Goal: Transaction & Acquisition: Purchase product/service

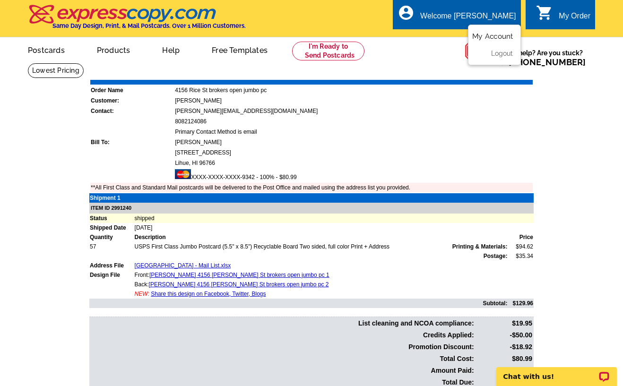
click at [485, 36] on link "My Account" at bounding box center [492, 36] width 41 height 9
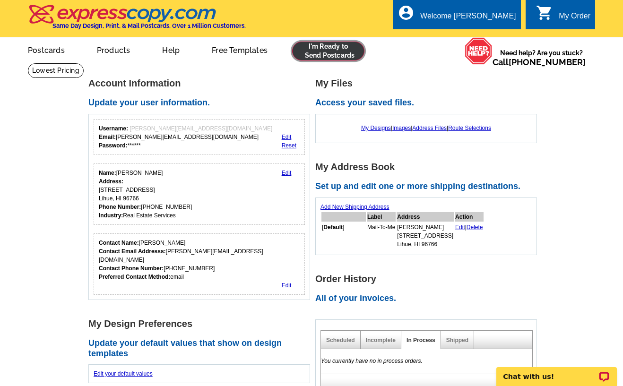
click at [336, 55] on link at bounding box center [328, 51] width 72 height 19
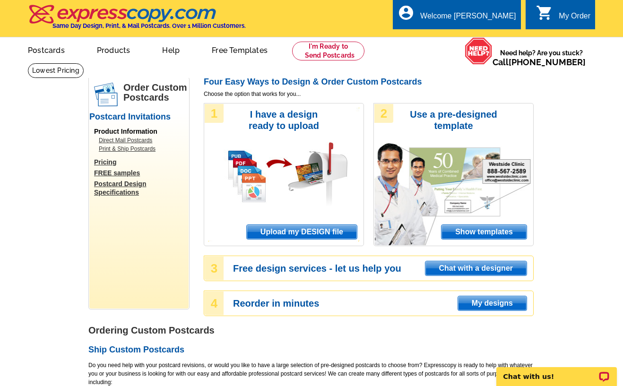
click at [301, 230] on span "Upload my DESIGN file" at bounding box center [302, 232] width 110 height 14
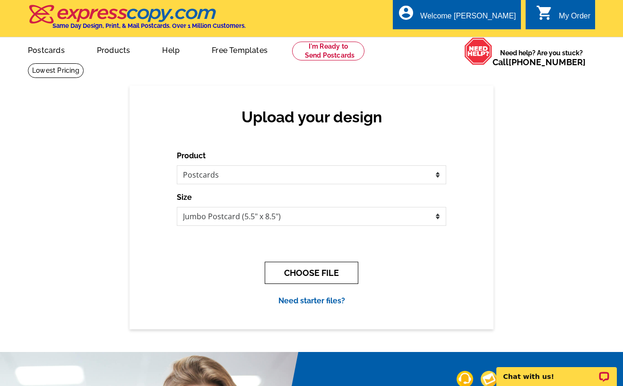
click at [327, 274] on button "CHOOSE FILE" at bounding box center [312, 273] width 94 height 22
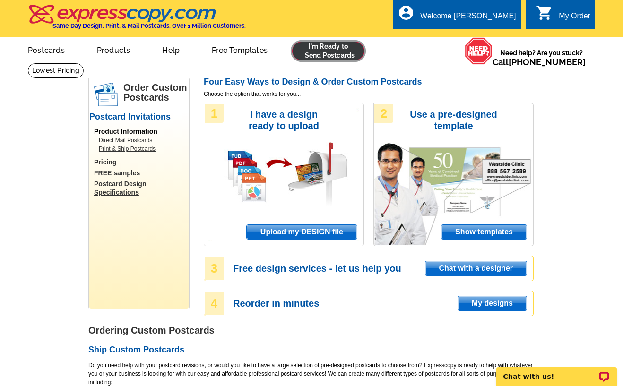
click at [304, 44] on link at bounding box center [328, 51] width 72 height 19
click at [316, 60] on link at bounding box center [328, 51] width 72 height 19
click at [317, 55] on link at bounding box center [328, 51] width 72 height 19
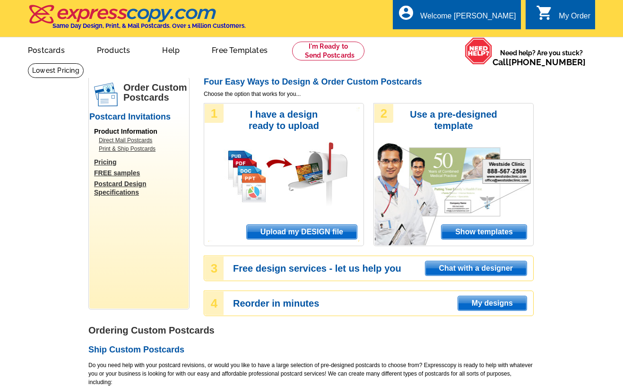
click at [331, 235] on span "Upload my DESIGN file" at bounding box center [302, 232] width 110 height 14
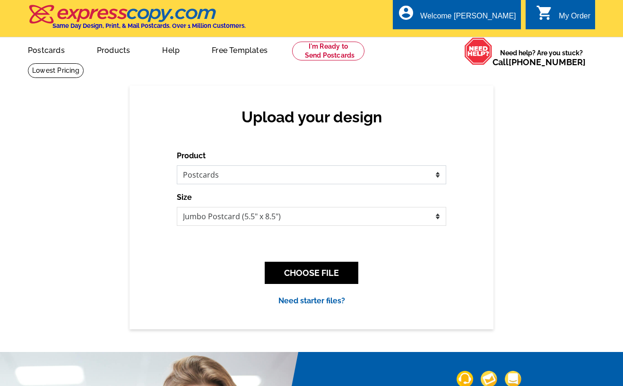
click at [297, 183] on select "Please select the type of file... Postcards Business Cards Letters and flyers G…" at bounding box center [311, 174] width 269 height 19
click at [177, 166] on select "Please select the type of file... Postcards Business Cards Letters and flyers G…" at bounding box center [311, 174] width 269 height 19
click at [237, 230] on div "Product Please select the type of file... Postcards Business Cards Letters and …" at bounding box center [311, 228] width 269 height 156
click at [237, 221] on select "Jumbo Postcard (5.5" x 8.5") Regular Postcard (4.25" x 5.6") Panoramic Postcard…" at bounding box center [311, 216] width 269 height 19
select select "1"
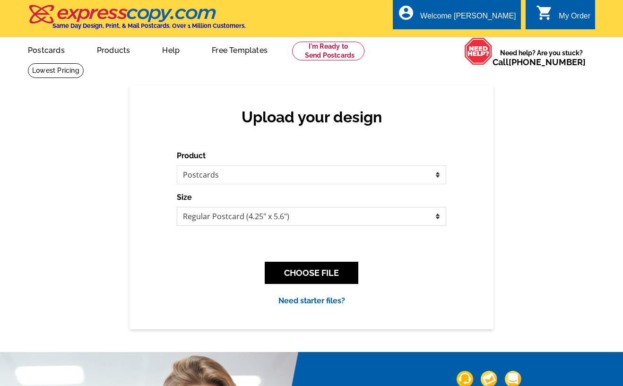
click at [177, 207] on select "Jumbo Postcard (5.5" x 8.5") Regular Postcard (4.25" x 5.6") Panoramic Postcard…" at bounding box center [311, 216] width 269 height 19
click at [266, 214] on select "Jumbo Postcard (5.5" x 8.5") Regular Postcard (4.25" x 5.6") Panoramic Postcard…" at bounding box center [311, 216] width 269 height 19
click at [177, 207] on select "Jumbo Postcard (5.5" x 8.5") Regular Postcard (4.25" x 5.6") Panoramic Postcard…" at bounding box center [311, 216] width 269 height 19
click at [327, 282] on button "CHOOSE FILE" at bounding box center [312, 273] width 94 height 22
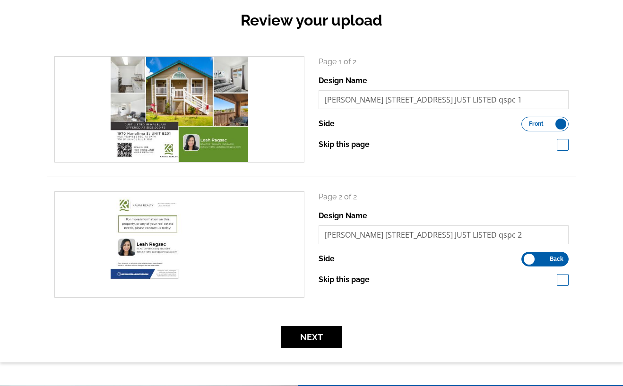
scroll to position [142, 0]
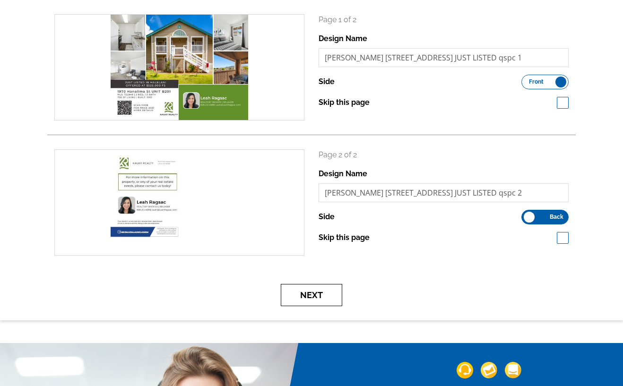
click at [310, 292] on button "Next" at bounding box center [311, 295] width 61 height 22
click at [292, 298] on button "Next" at bounding box center [311, 295] width 61 height 22
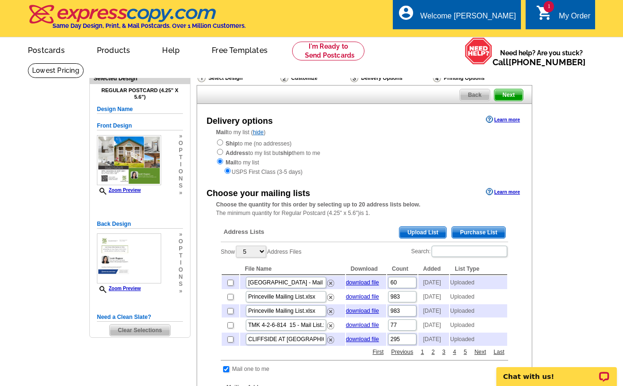
click at [439, 235] on span "Upload List" at bounding box center [422, 232] width 47 height 11
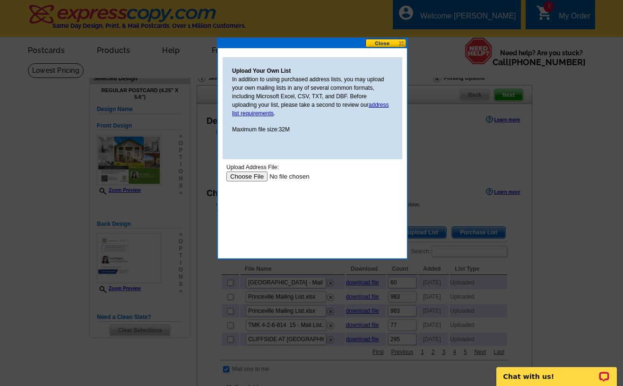
click at [249, 178] on input "file" at bounding box center [286, 176] width 120 height 10
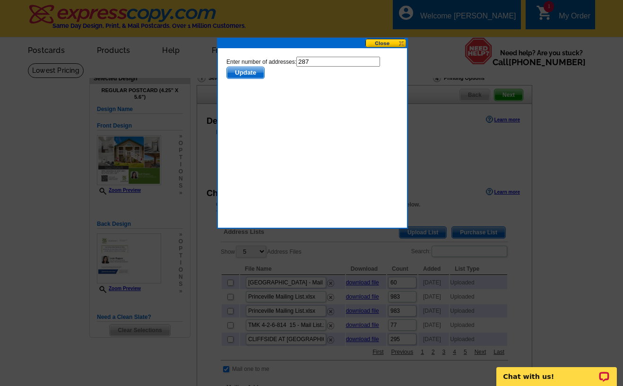
click at [342, 60] on input "287" at bounding box center [338, 62] width 84 height 10
type input "286"
click at [226, 67] on button "Update" at bounding box center [245, 73] width 38 height 12
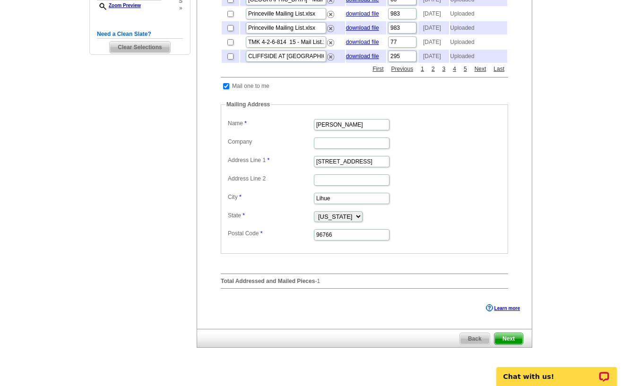
scroll to position [283, 0]
click at [504, 344] on span "Next" at bounding box center [508, 338] width 28 height 11
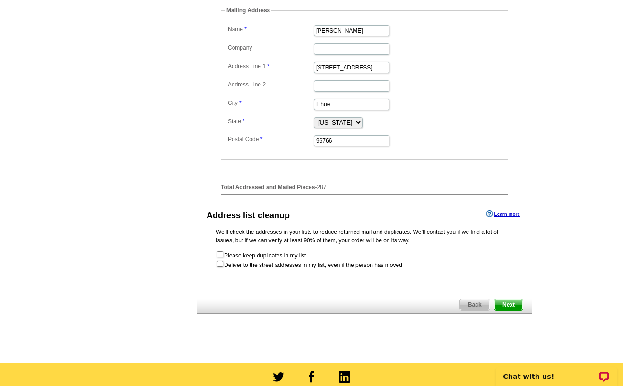
scroll to position [378, 0]
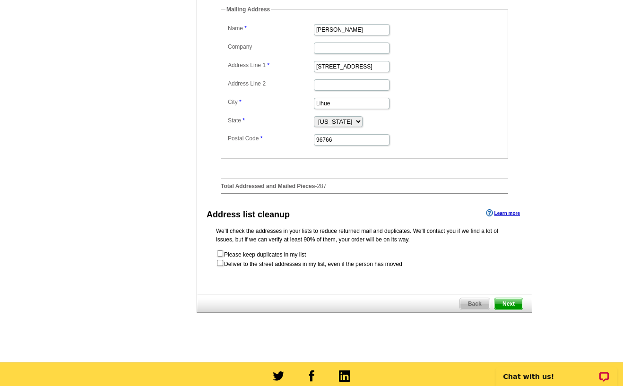
click at [506, 309] on span "Next" at bounding box center [508, 303] width 28 height 11
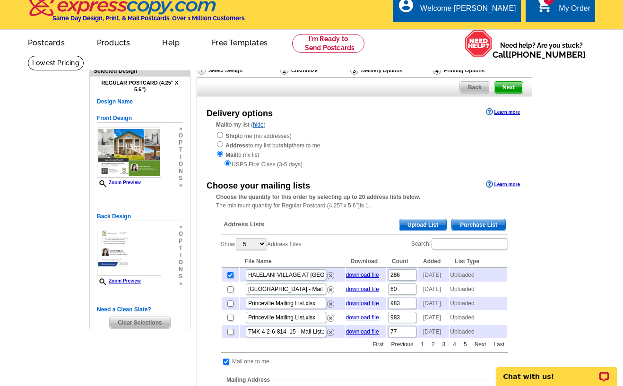
scroll to position [0, 0]
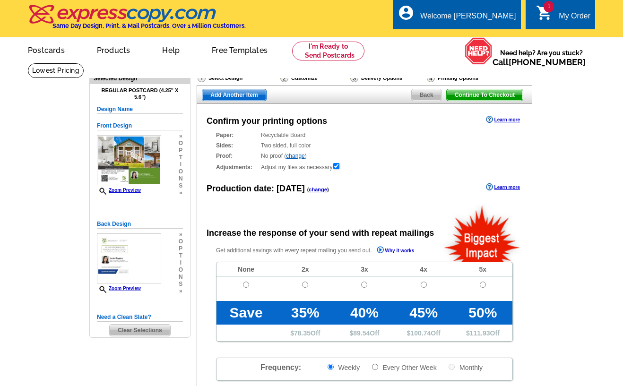
radio input "false"
click at [457, 153] on div "Proof: No proof ( change ) Shipped Proof ($25.00) No Proof" at bounding box center [364, 156] width 297 height 9
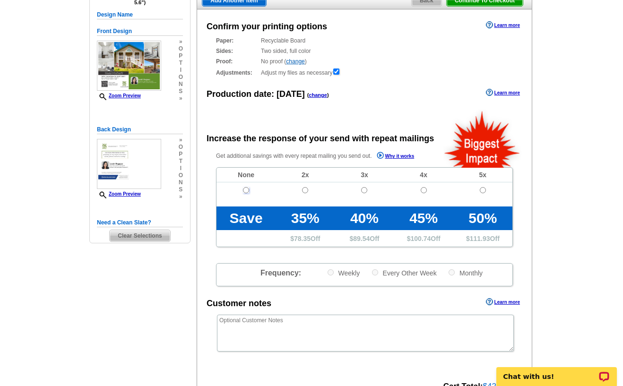
click at [248, 189] on input "radio" at bounding box center [246, 190] width 6 height 6
radio input "true"
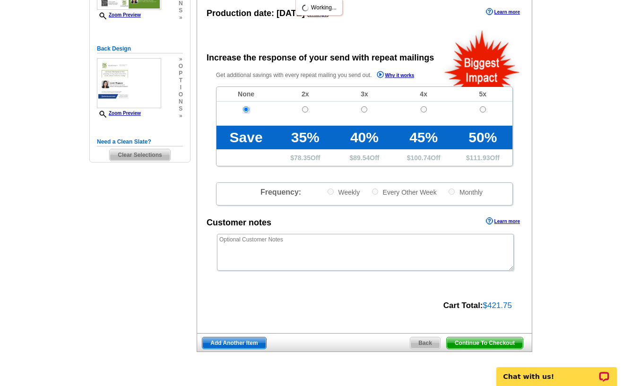
scroll to position [283, 0]
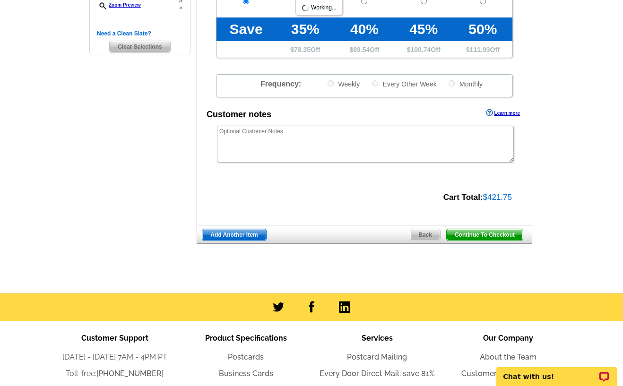
click at [506, 236] on span "Continue To Checkout" at bounding box center [484, 234] width 76 height 11
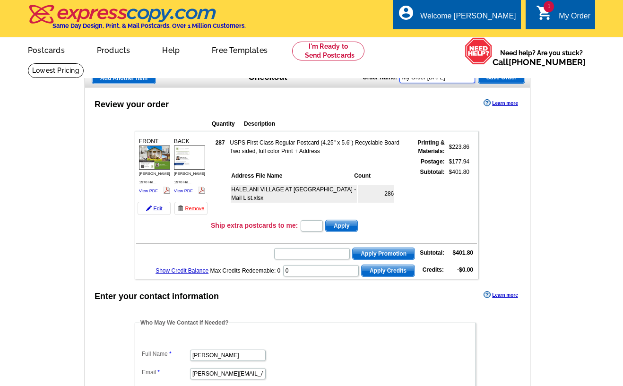
click at [449, 80] on input "My Order [DATE]" at bounding box center [437, 77] width 76 height 11
click at [449, 78] on input "My Order [DATE]" at bounding box center [437, 77] width 76 height 11
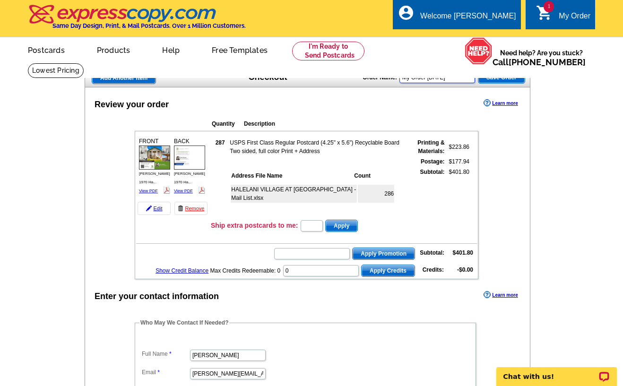
paste input "[PERSON_NAME] [STREET_ADDRESS] JUST LISTED qspc"
drag, startPoint x: 427, startPoint y: 82, endPoint x: 378, endPoint y: 82, distance: 48.7
click at [378, 82] on div "Order Name: [PERSON_NAME] [STREET_ADDRESS] JUST LISTED qspc Save Order" at bounding box center [443, 76] width 162 height 15
click at [426, 79] on input "[PERSON_NAME] [STREET_ADDRESS] JUST LISTED qspc" at bounding box center [437, 77] width 76 height 11
drag, startPoint x: 430, startPoint y: 77, endPoint x: 360, endPoint y: 79, distance: 69.5
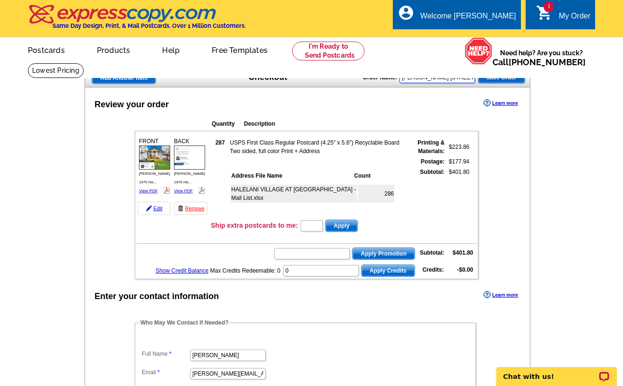
click at [361, 79] on div "Add Another Item Checkout Order Name: [PERSON_NAME] [STREET_ADDRESS] JUST LISTE…" at bounding box center [307, 77] width 445 height 19
type input "[STREET_ADDRESS] JUST LISTED qspc"
click at [316, 254] on input "text" at bounding box center [312, 253] width 76 height 11
type input "chat20"
click at [368, 255] on span "Apply Promotion" at bounding box center [383, 253] width 62 height 11
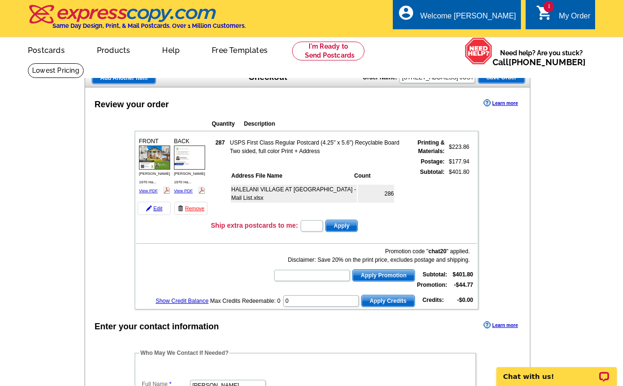
click at [507, 79] on span "Save Order" at bounding box center [501, 77] width 46 height 11
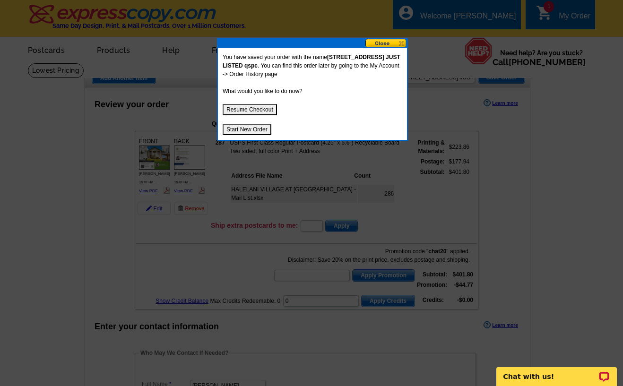
click at [249, 109] on button "Resume Checkout" at bounding box center [249, 109] width 54 height 11
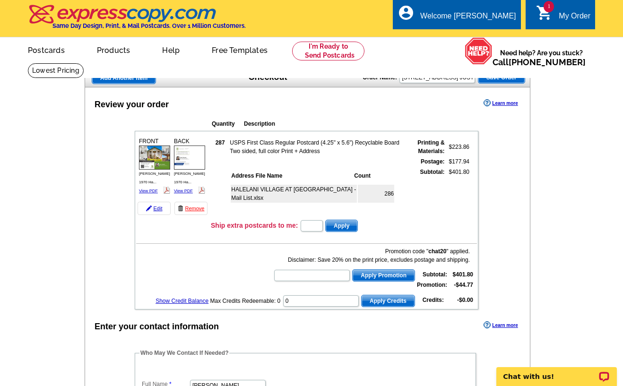
click at [528, 79] on div "Add Another Item Checkout Order Name: [STREET_ADDRESS] JUST LISTED qspc Save Or…" at bounding box center [307, 77] width 445 height 19
click at [514, 82] on span "Save Order" at bounding box center [501, 77] width 46 height 11
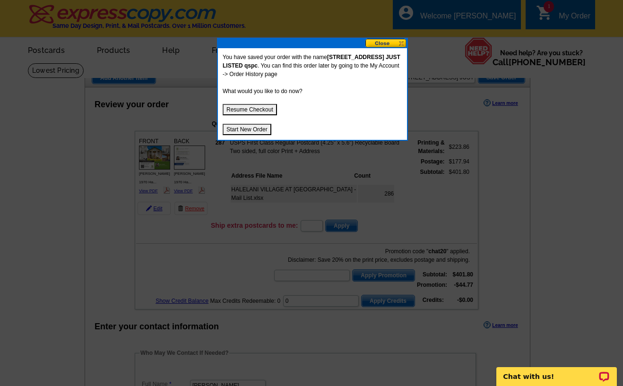
click at [257, 130] on button "Start New Order" at bounding box center [246, 129] width 49 height 11
